Goal: Find specific page/section: Find specific page/section

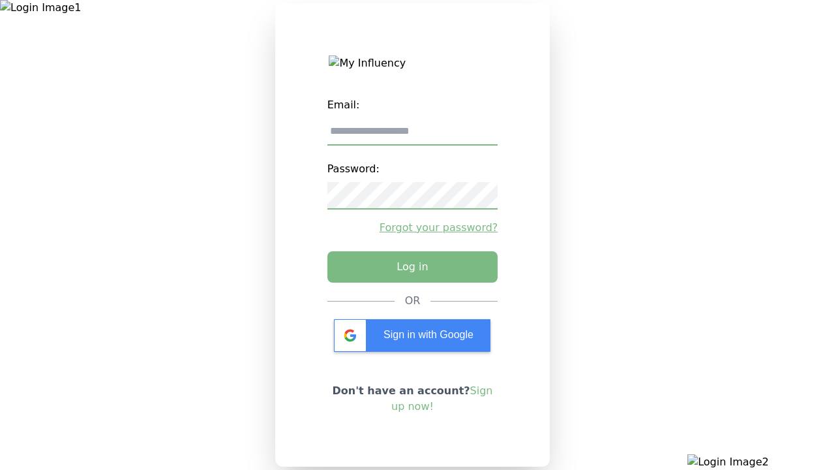
click at [412, 136] on input "email" at bounding box center [413, 131] width 171 height 27
type input "**********"
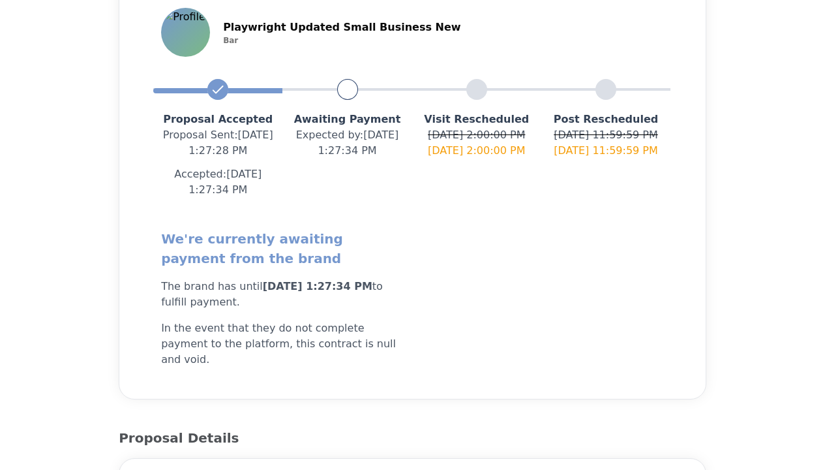
scroll to position [261, 0]
